Goal: Participate in discussion: Engage in conversation with other users on a specific topic

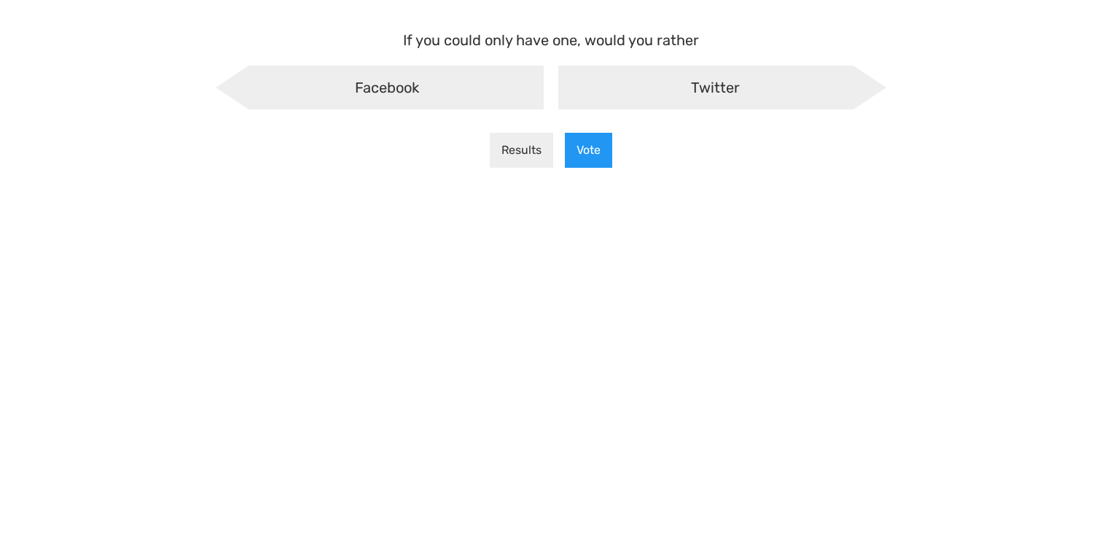
click at [428, 82] on div "Facebook" at bounding box center [380, 88] width 328 height 44
click at [240, 82] on input "Facebook" at bounding box center [234, 77] width 9 height 9
radio input "true"
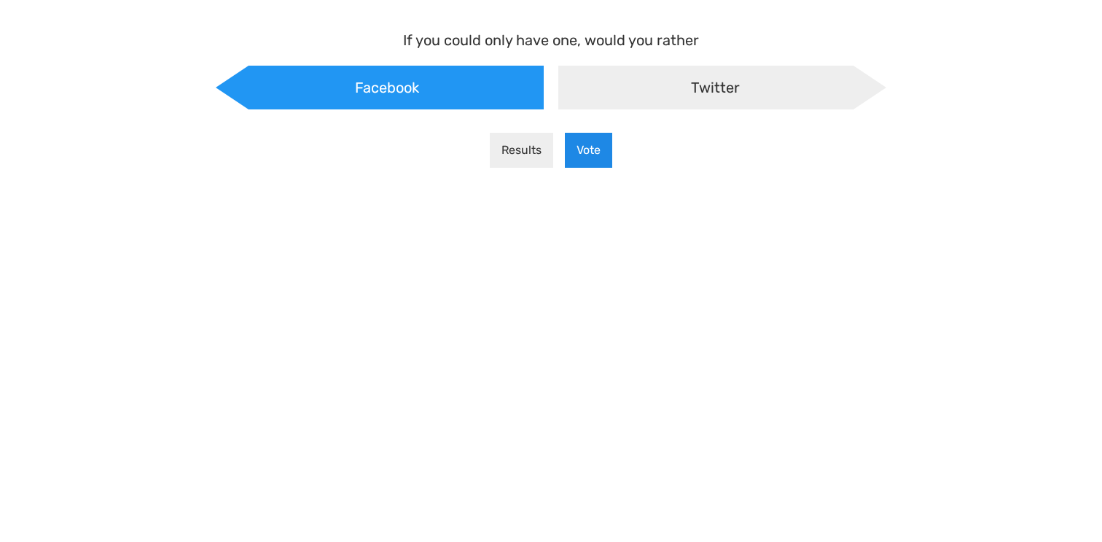
click at [580, 150] on button "Vote" at bounding box center [588, 150] width 47 height 35
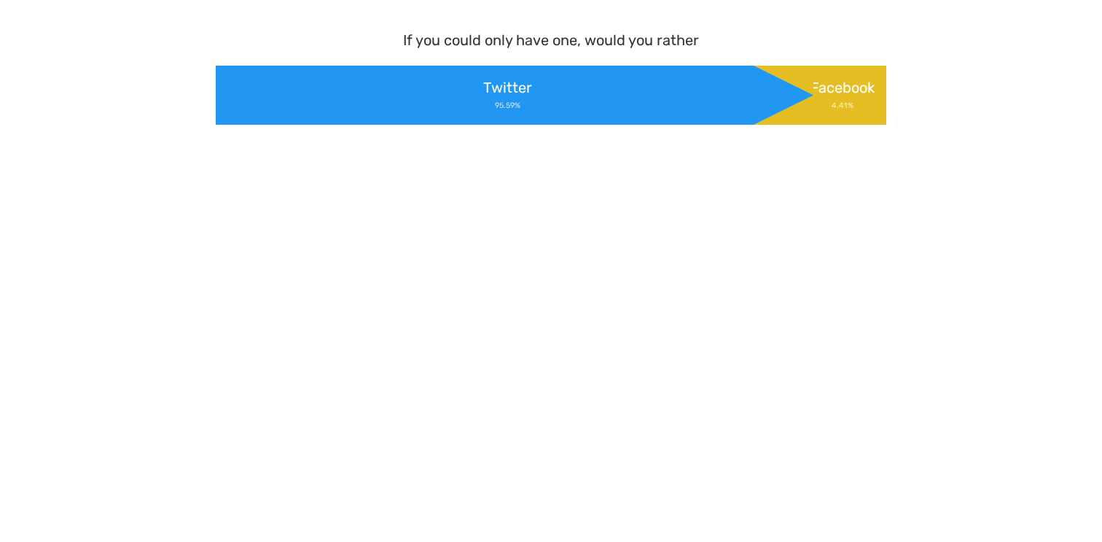
click at [475, 104] on div "Twitter 95.59%" at bounding box center [515, 95] width 598 height 59
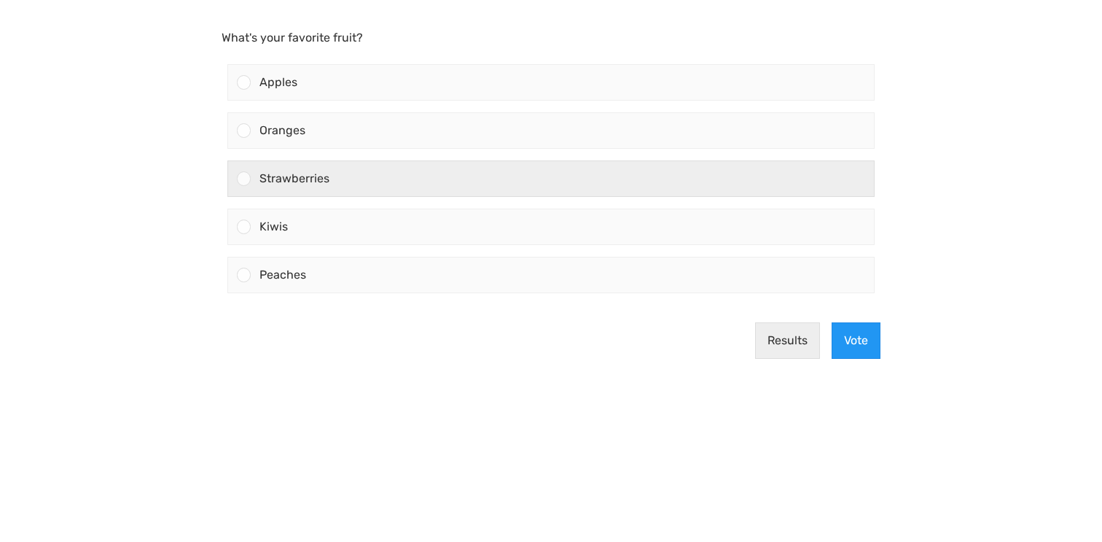
click at [282, 170] on div "Strawberries" at bounding box center [562, 178] width 623 height 35
click at [244, 179] on input "Strawberries" at bounding box center [244, 179] width 0 height 0
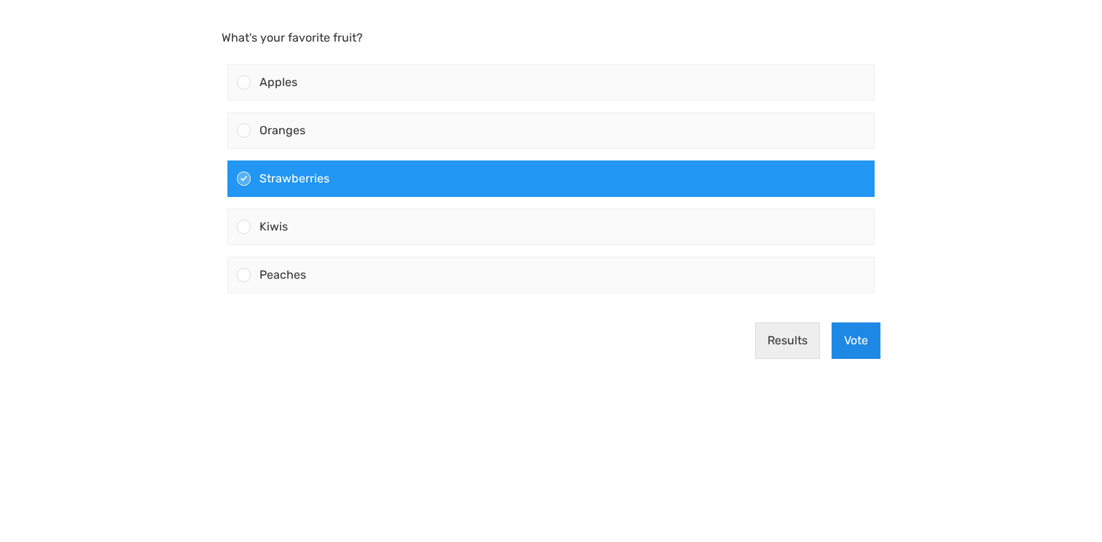
click at [862, 340] on button "Vote" at bounding box center [856, 340] width 49 height 36
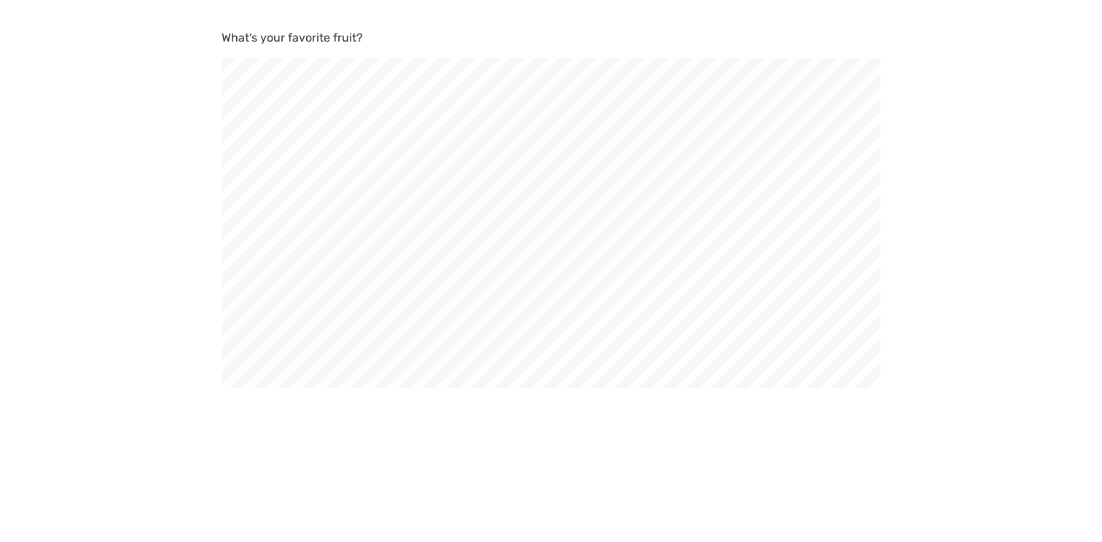
scroll to position [542, 1102]
